Goal: Task Accomplishment & Management: Use online tool/utility

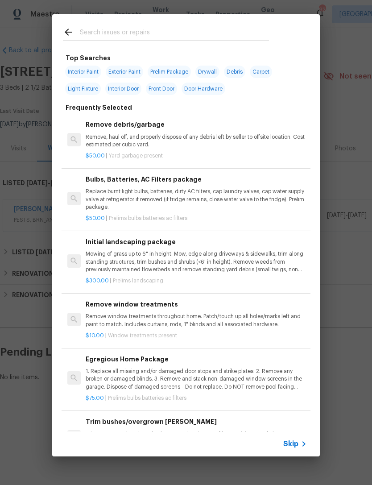
scroll to position [0, 132]
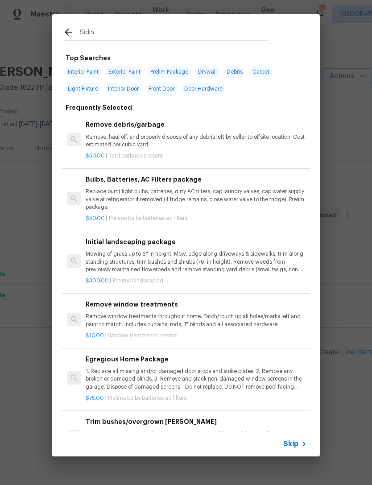
type input "Siding"
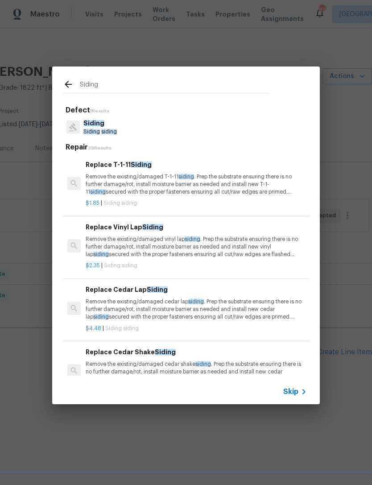
click at [149, 179] on p "Remove the existing/damaged T-1-11 siding . Prep the substrate ensuring there i…" at bounding box center [196, 184] width 221 height 23
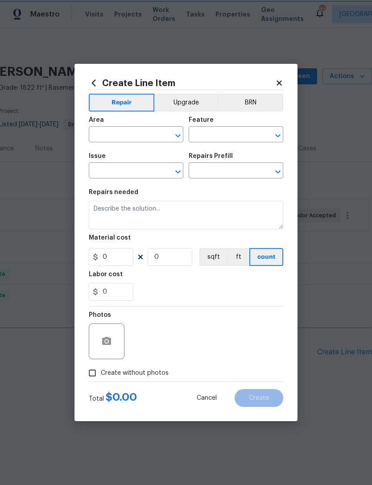
type input "Siding"
type textarea "Remove the existing/damaged T-1-11 siding. Prep the substrate ensuring there is…"
type input "1"
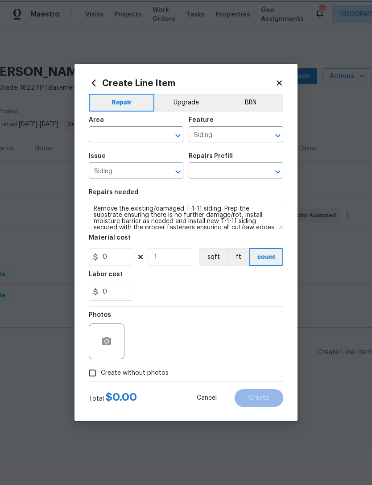
type input "Replace T-1-11 Siding $1.85"
type input "1.85"
click at [117, 125] on div "Area" at bounding box center [136, 123] width 95 height 12
click at [130, 133] on input "text" at bounding box center [124, 136] width 70 height 14
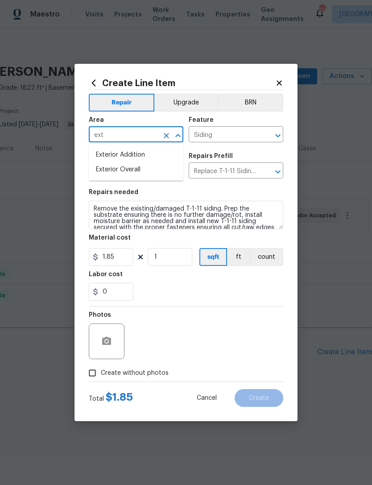
click at [133, 171] on li "Exterior Overall" at bounding box center [136, 169] width 95 height 15
type input "Exterior Overall"
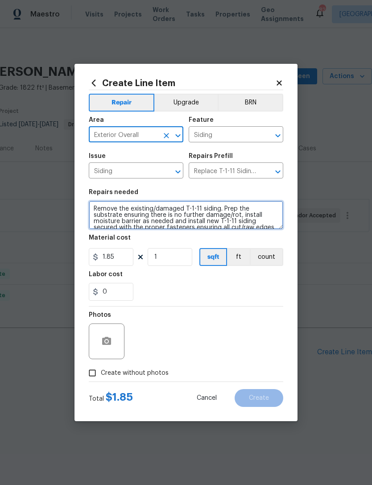
click at [95, 205] on textarea "Remove the existing/damaged T-1-11 siding. Prep the substrate ensuring there is…" at bounding box center [186, 215] width 195 height 29
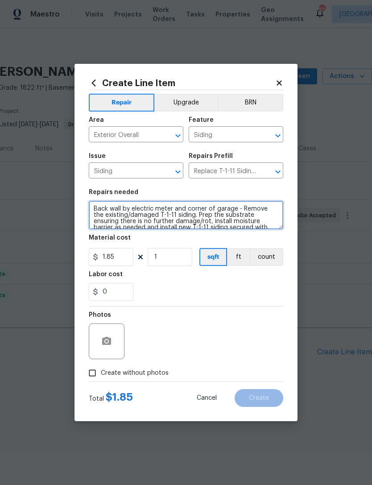
type textarea "Back wall by electric meter and corner of garage - Remove the existing/damaged …"
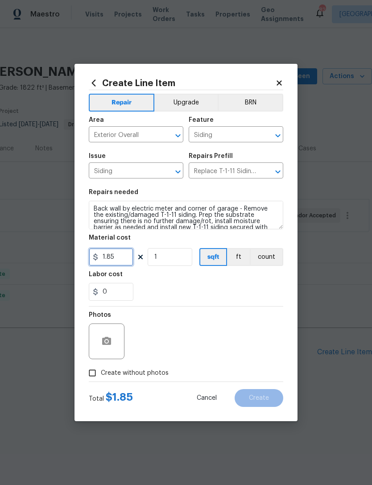
click at [122, 260] on input "1.85" at bounding box center [111, 257] width 45 height 18
type input "250"
click at [111, 332] on button "button" at bounding box center [106, 341] width 21 height 21
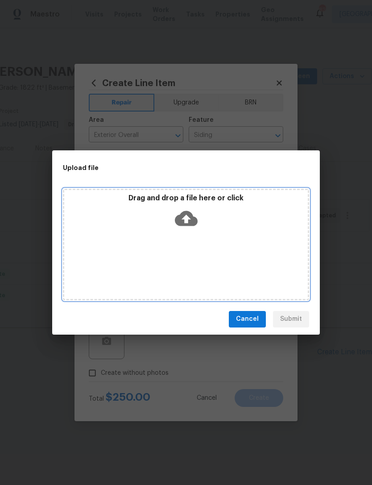
click at [252, 222] on div "Drag and drop a file here or click" at bounding box center [186, 213] width 244 height 38
